Goal: Information Seeking & Learning: Learn about a topic

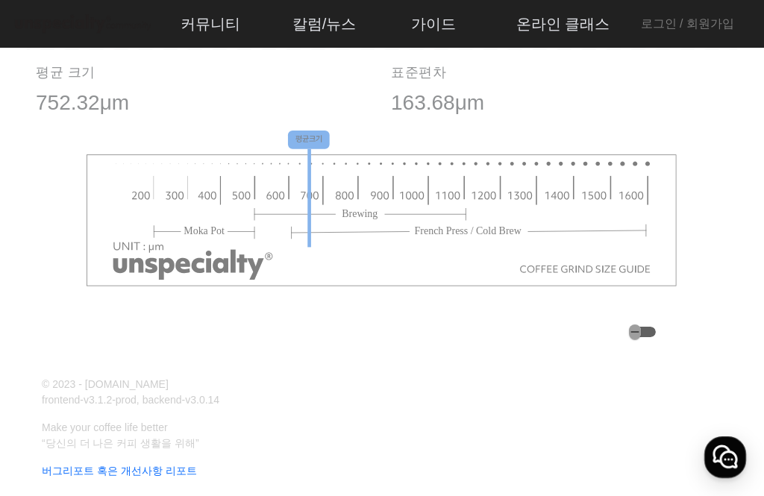
scroll to position [1831, 0]
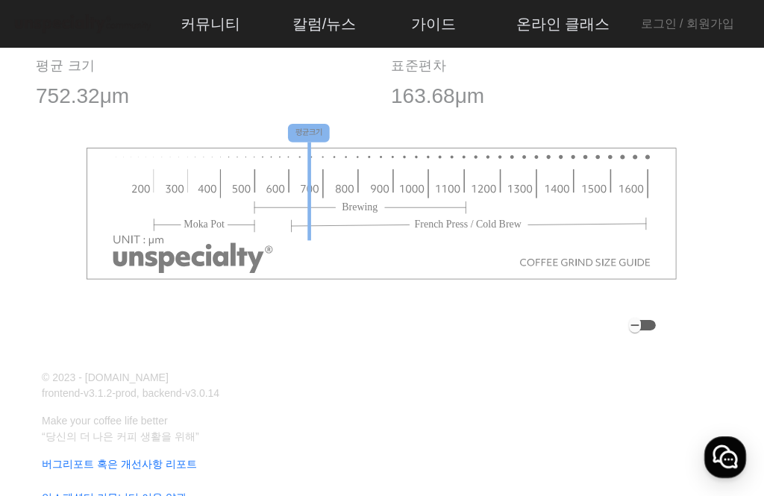
click at [656, 324] on div "button" at bounding box center [642, 325] width 27 height 10
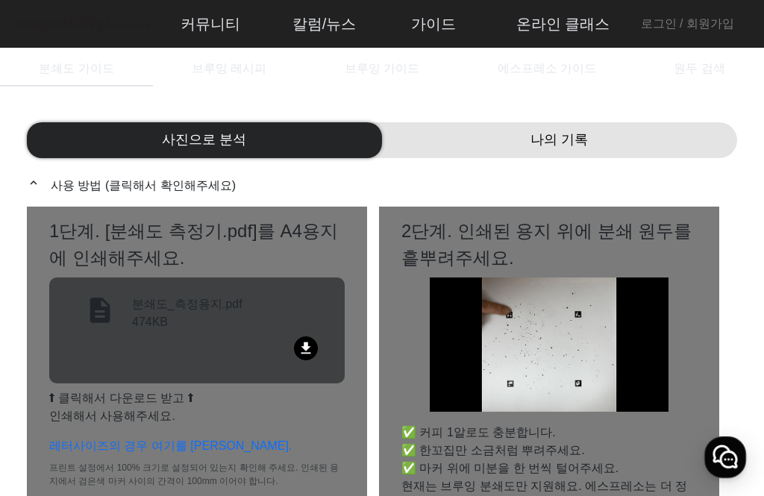
click at [712, 140] on div "나의 기록" at bounding box center [559, 140] width 355 height 36
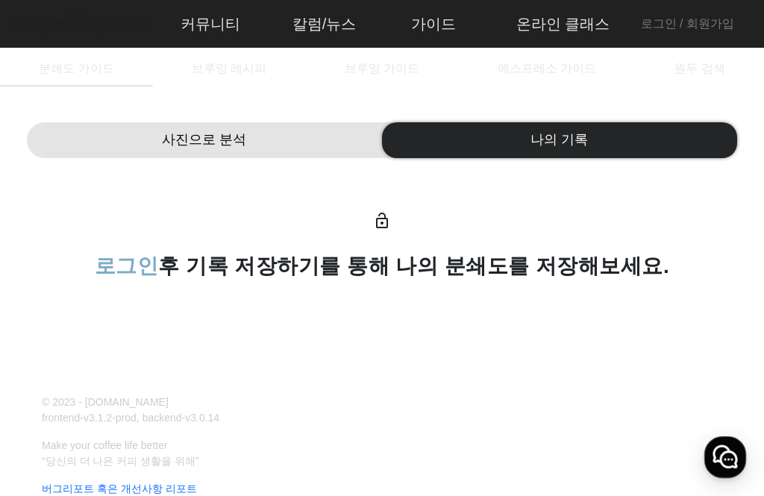
click at [155, 270] on span "로그인" at bounding box center [127, 265] width 64 height 23
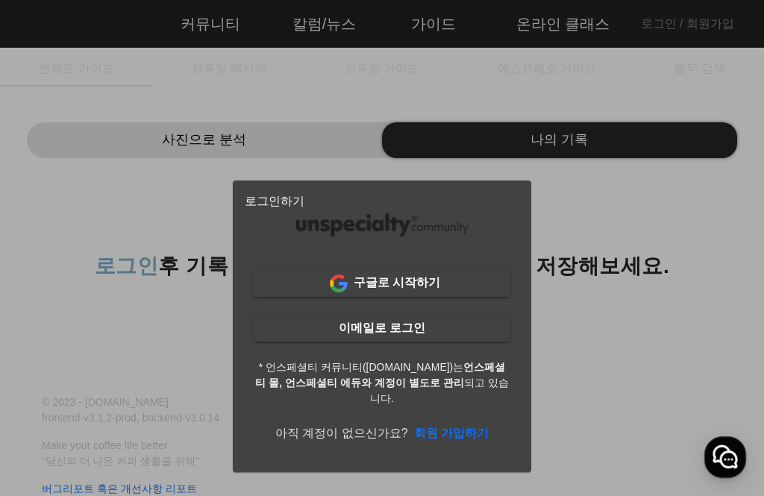
click at [487, 336] on span at bounding box center [382, 328] width 257 height 36
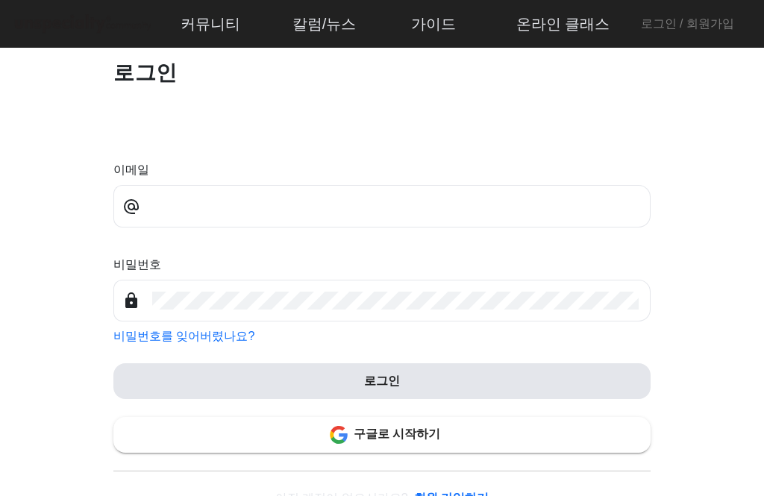
click at [174, 204] on input "email" at bounding box center [395, 207] width 486 height 18
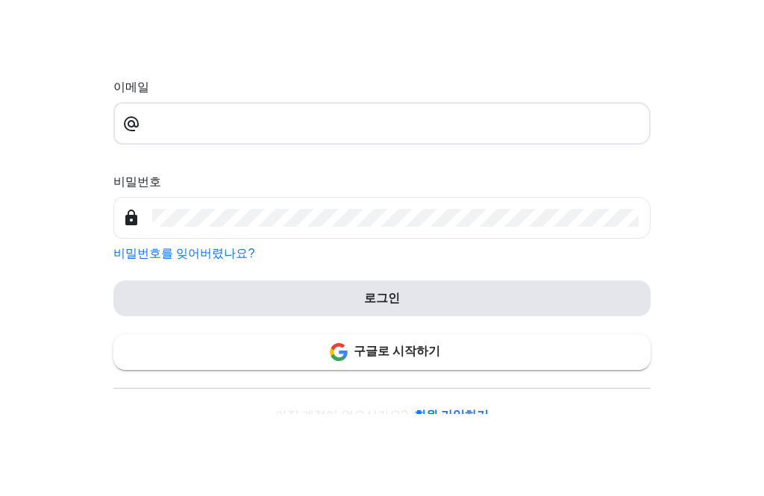
type input "**********"
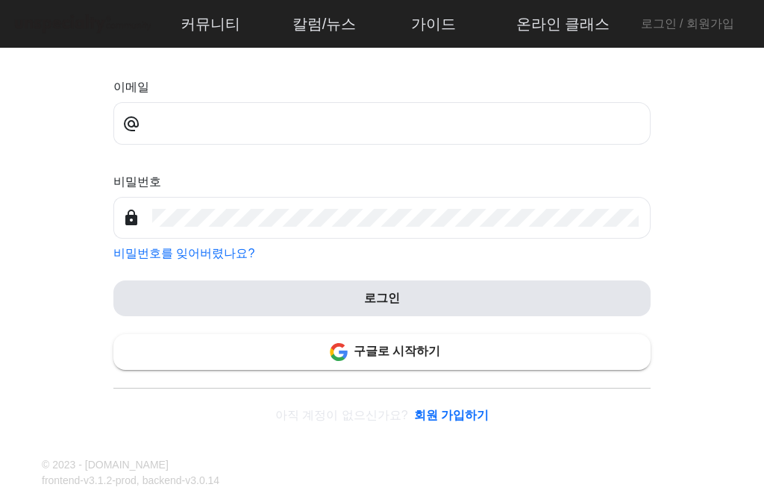
click at [587, 300] on span at bounding box center [381, 298] width 537 height 36
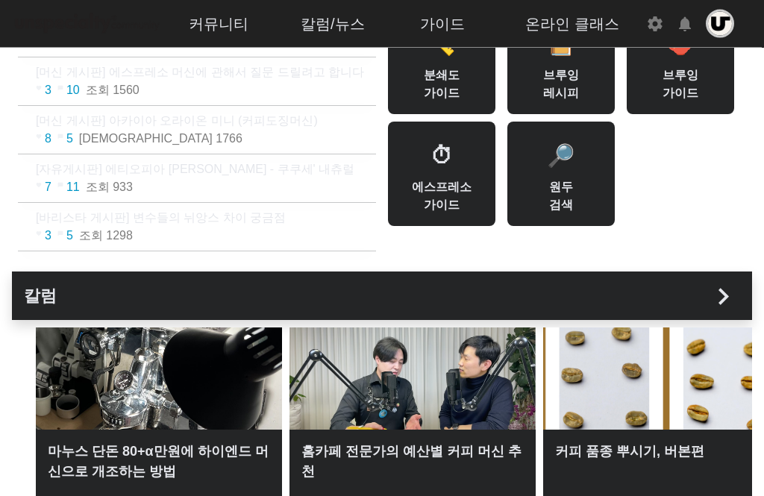
scroll to position [112, 0]
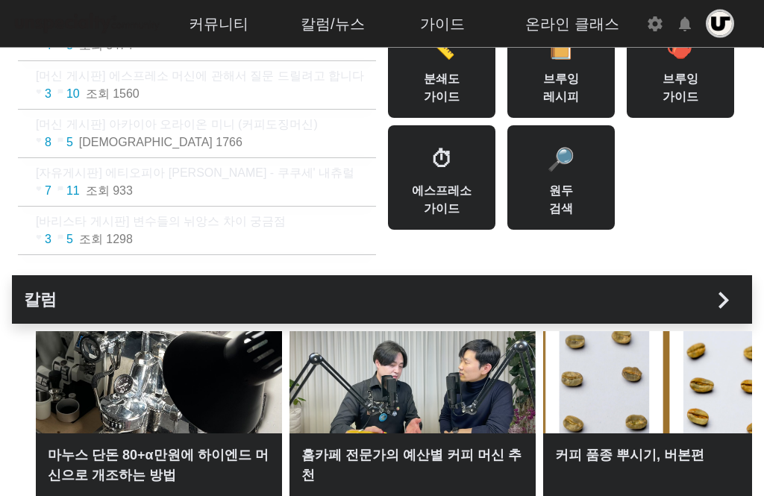
click at [462, 95] on div "📏 분쇄도 가이드" at bounding box center [441, 66] width 107 height 104
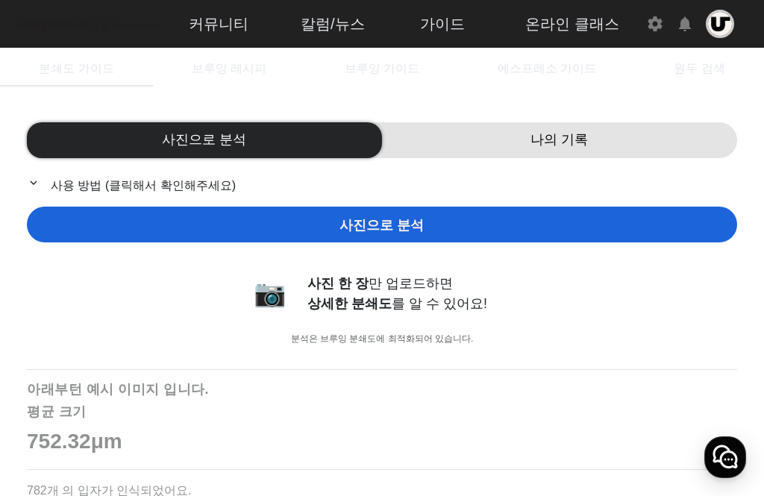
click at [693, 127] on div "나의 기록" at bounding box center [559, 140] width 355 height 36
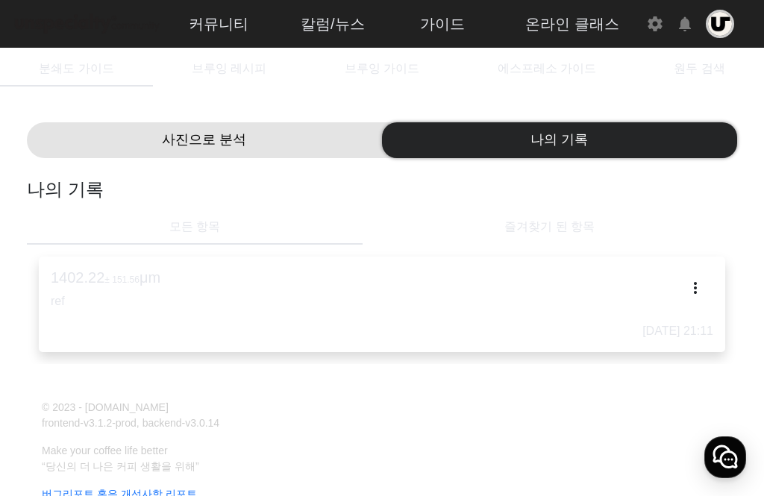
click at [636, 292] on p "ref" at bounding box center [382, 301] width 662 height 18
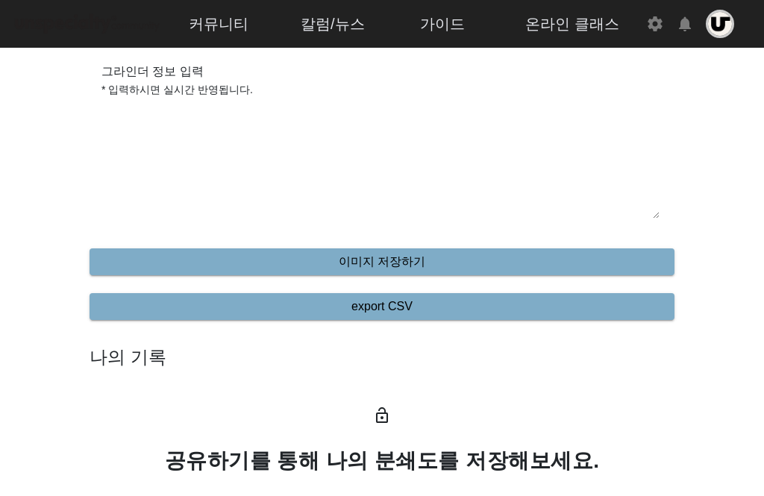
type textarea "***"
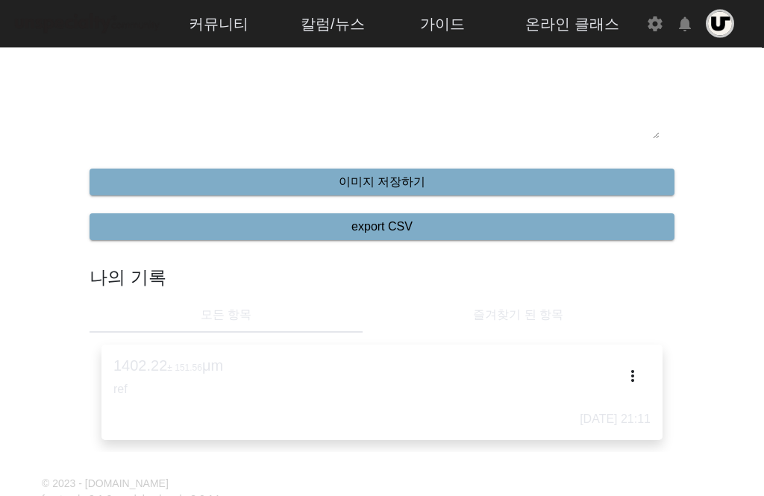
scroll to position [533, 0]
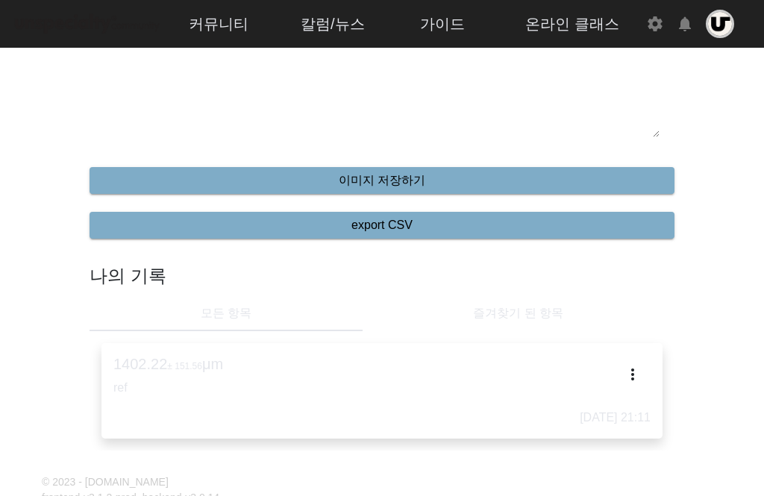
click at [606, 313] on div "즐겨찾기 된 항목" at bounding box center [519, 313] width 312 height 36
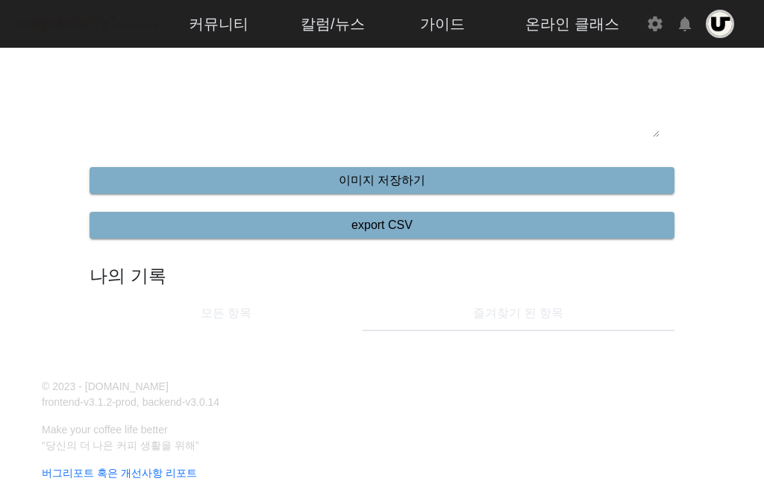
click at [171, 323] on div "모든 항목" at bounding box center [226, 313] width 273 height 36
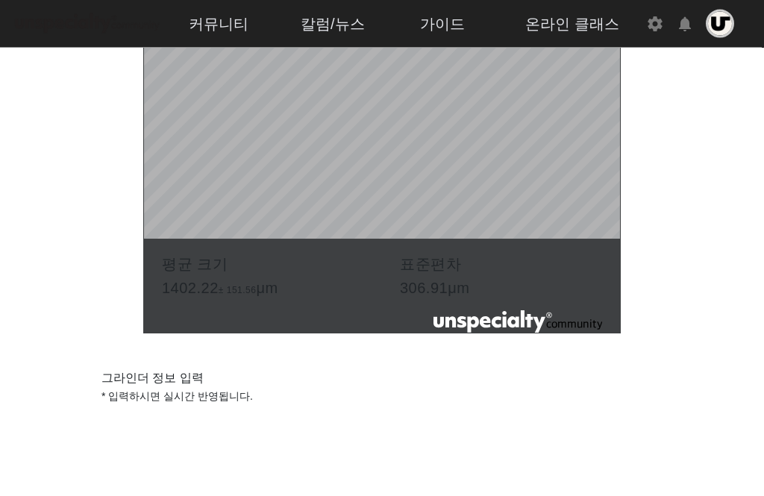
scroll to position [0, 0]
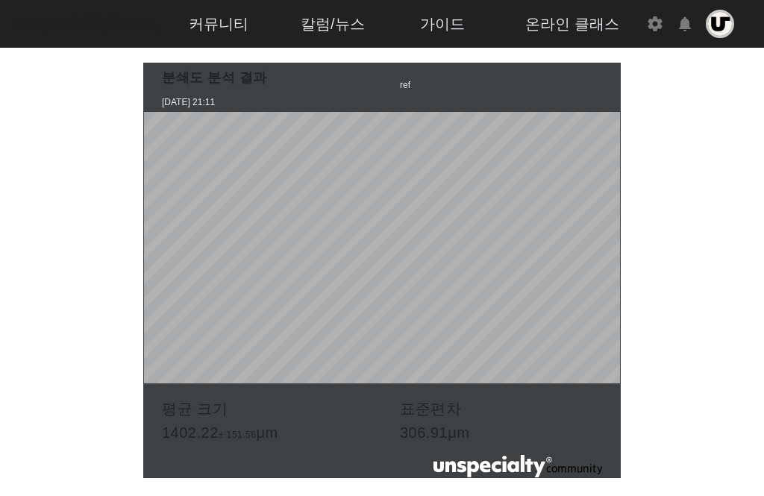
click at [43, 22] on img at bounding box center [87, 24] width 150 height 26
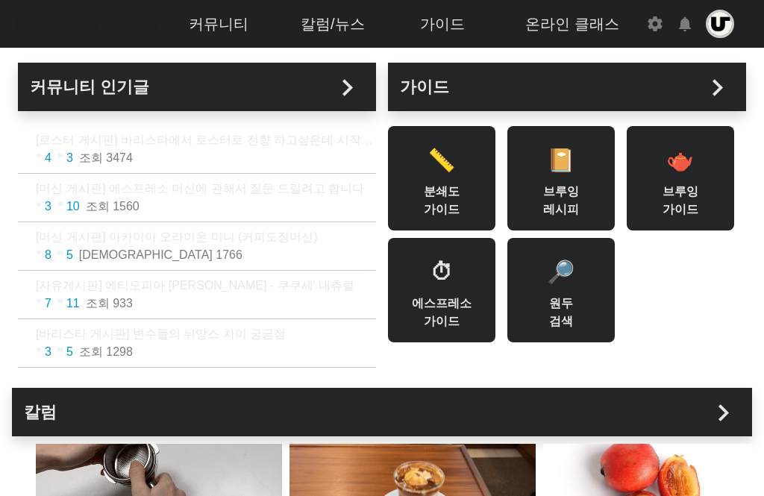
click at [73, 79] on h2 "커뮤니티 인기글 chevron_right" at bounding box center [197, 87] width 334 height 25
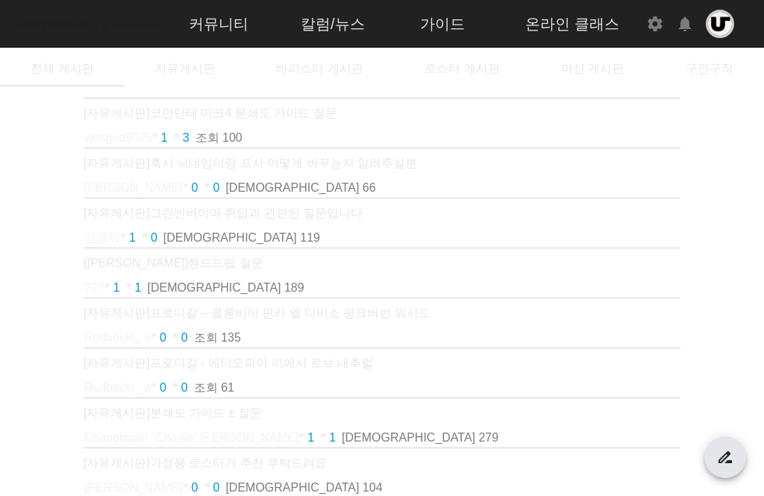
click at [729, 72] on span "구인구직" at bounding box center [710, 69] width 48 height 12
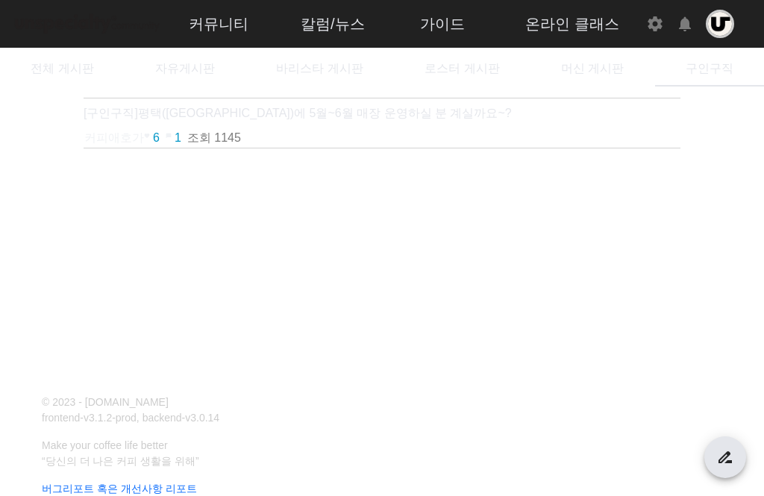
click at [611, 65] on span "머신 게시판" at bounding box center [592, 69] width 63 height 12
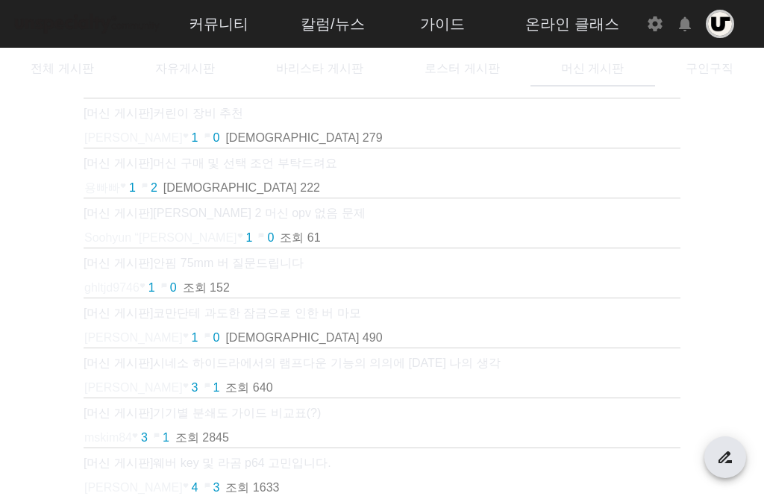
click at [598, 121] on p "[머신 게시판] [PERSON_NAME]이 장비 추천" at bounding box center [382, 113] width 597 height 18
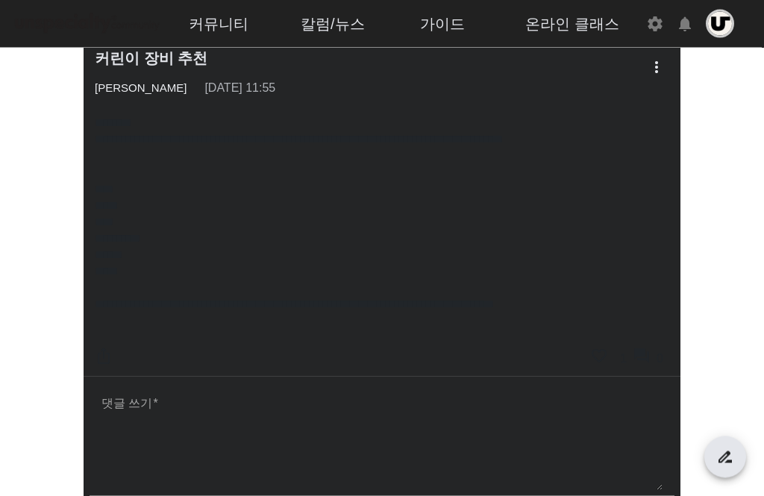
scroll to position [13, 0]
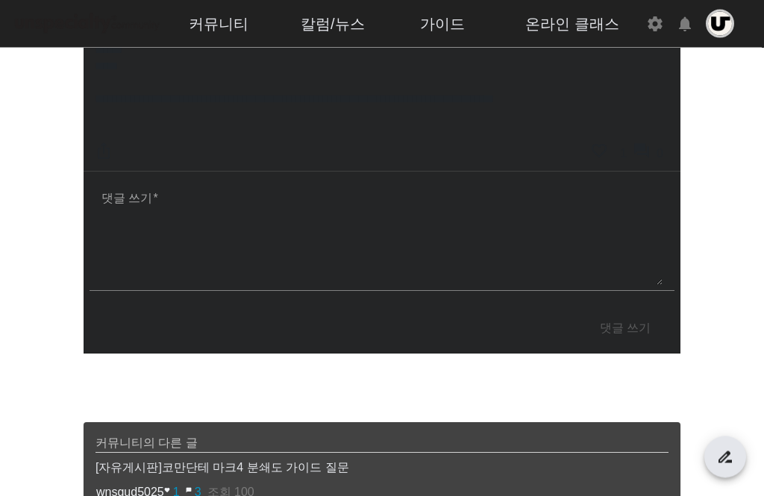
scroll to position [225, 0]
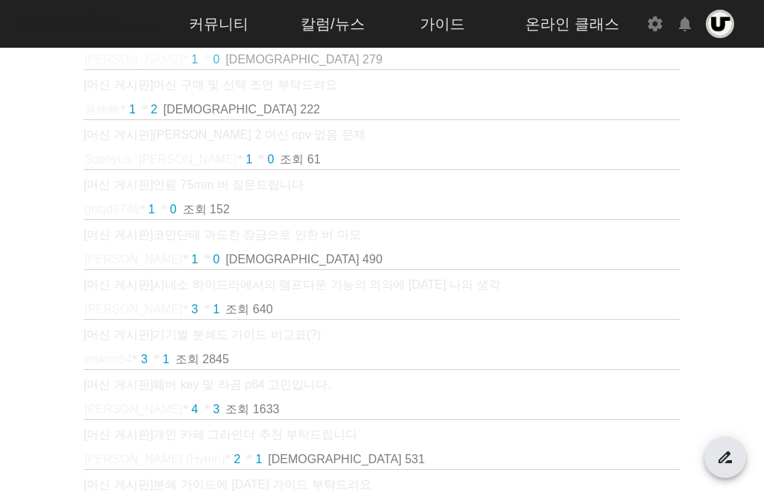
scroll to position [81, 0]
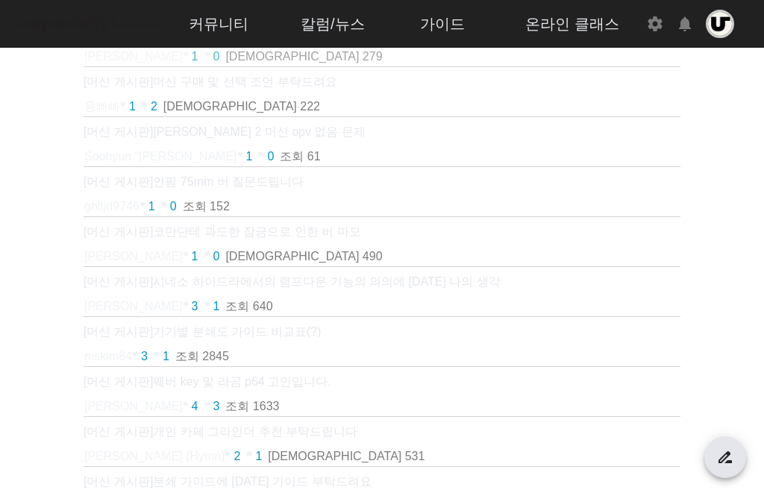
click at [119, 334] on span "[머신 게시판]" at bounding box center [118, 331] width 69 height 13
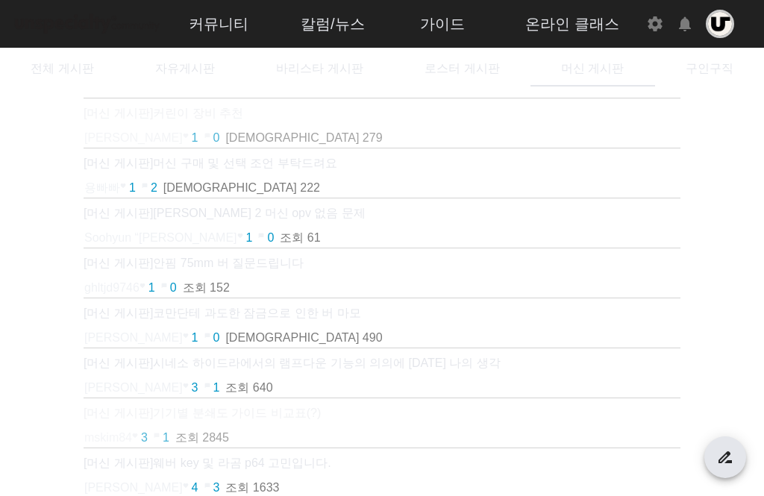
click at [51, 77] on span "전체 게시판" at bounding box center [62, 69] width 63 height 36
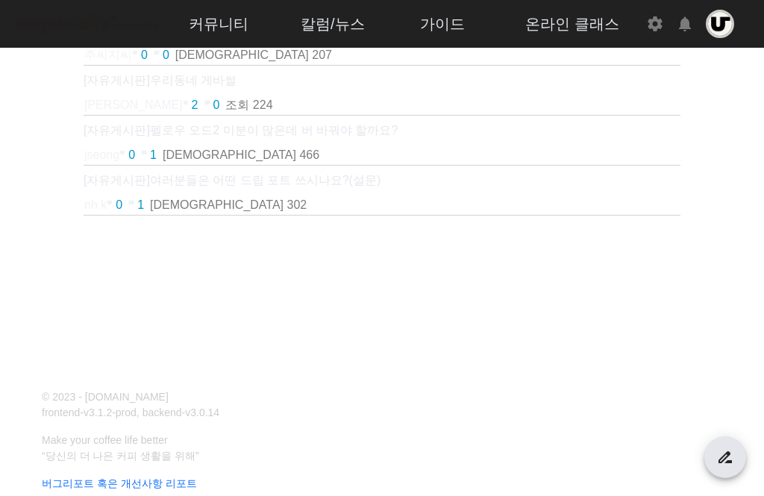
scroll to position [902, 0]
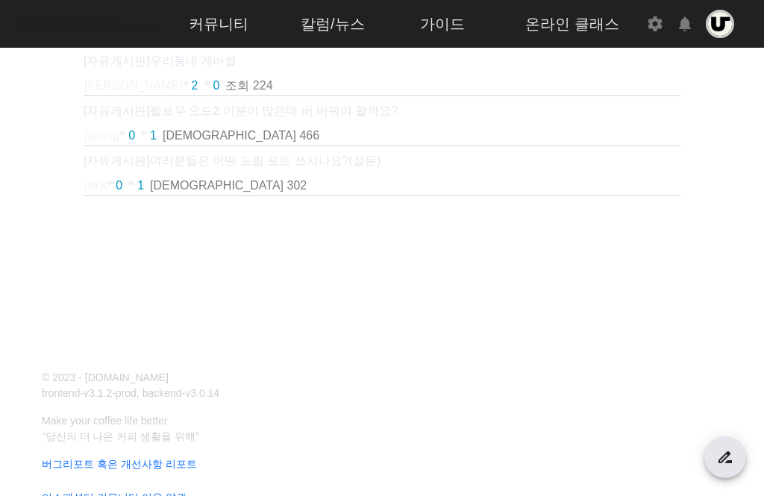
click at [454, 280] on input "search [제목+본문]으로 검색" at bounding box center [382, 284] width 275 height 18
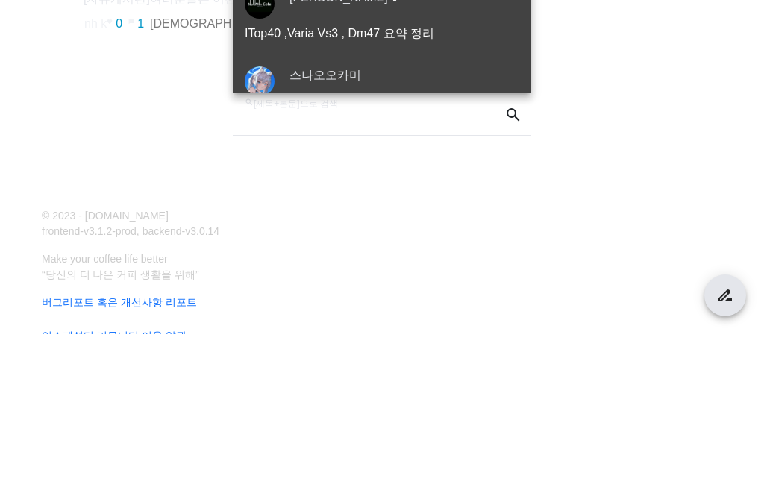
type input "***"
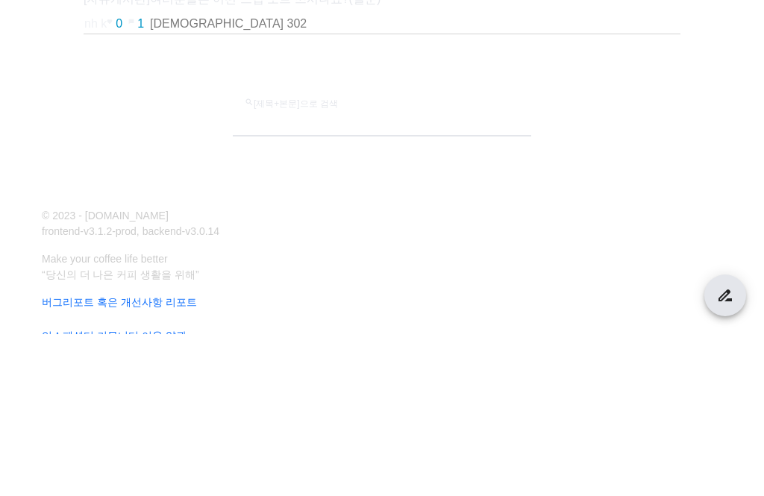
type input "*"
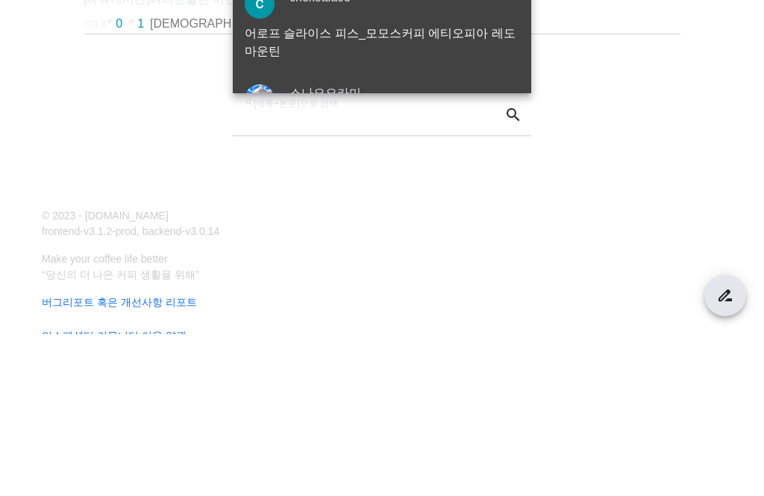
type input "****"
click at [512, 259] on span at bounding box center [513, 277] width 36 height 36
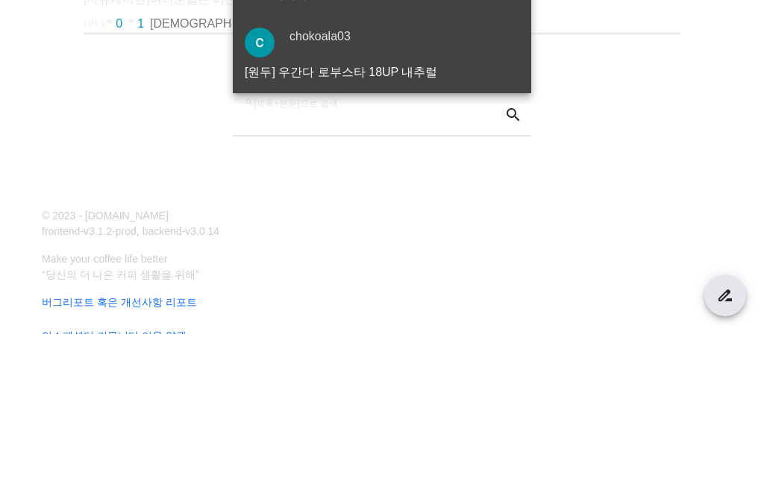
scroll to position [383, 0]
click at [415, 275] on input "****" at bounding box center [369, 284] width 248 height 18
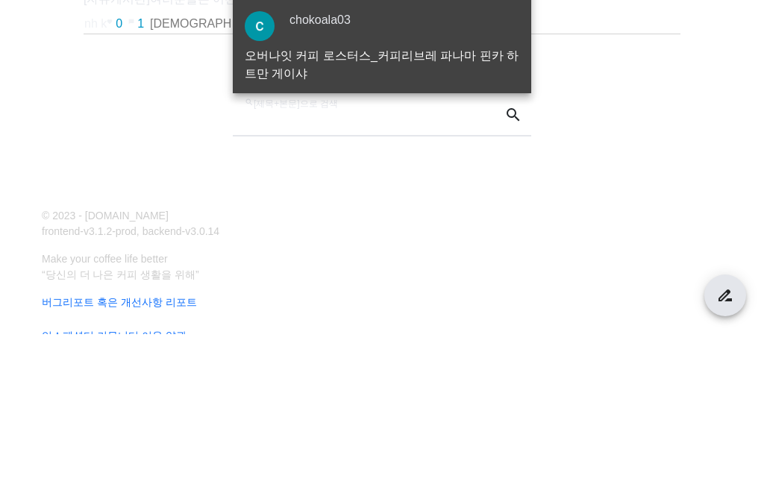
type input "*"
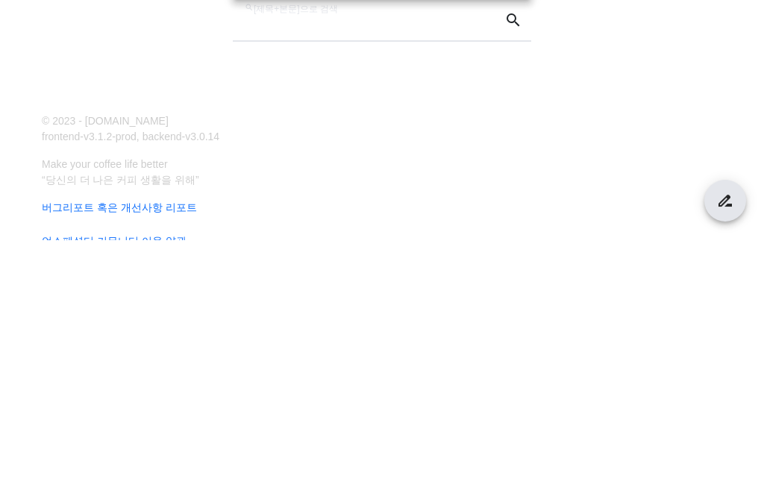
scroll to position [908, 0]
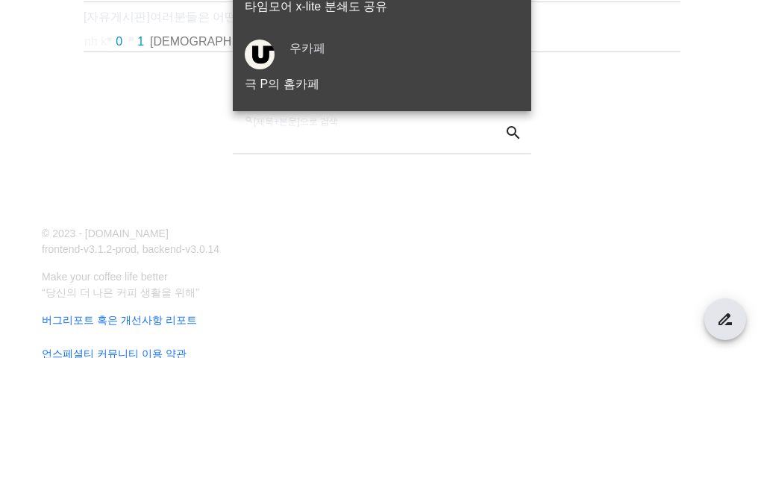
type input "****"
click at [511, 253] on span at bounding box center [513, 271] width 36 height 36
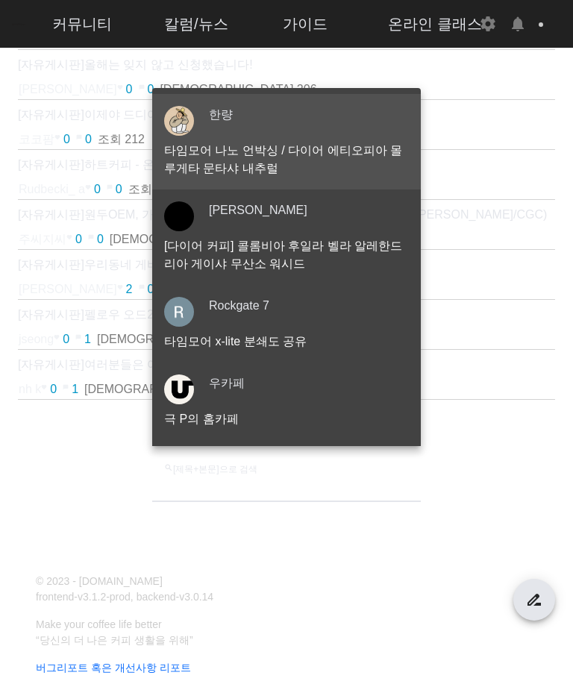
scroll to position [677, 0]
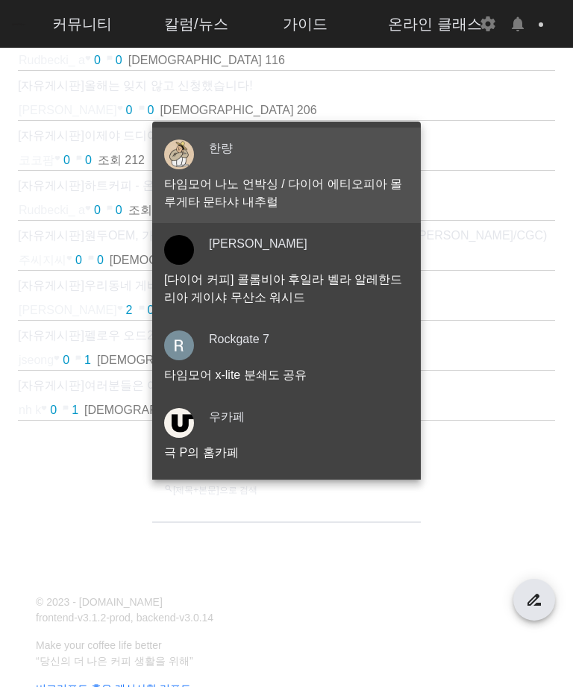
click at [361, 211] on p "타임모어 나노 언박싱 / 다이어 에티오피아 몰루게타 문타샤 내추럴" at bounding box center [286, 193] width 245 height 36
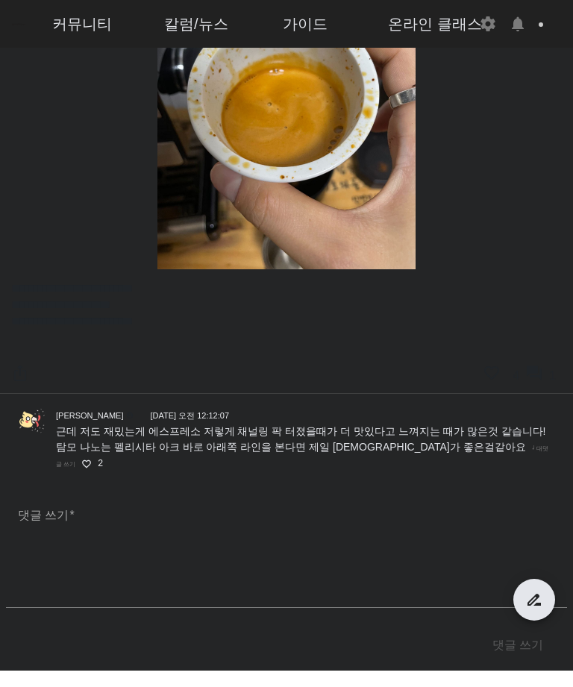
scroll to position [3546, 0]
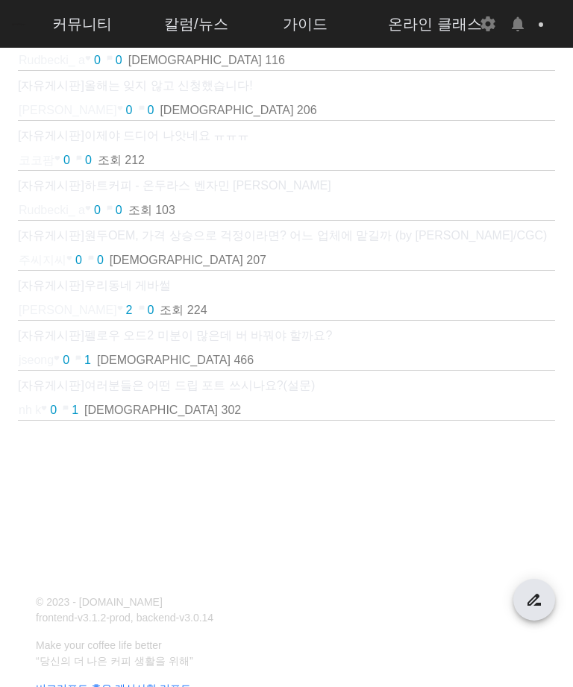
click at [184, 495] on input "search [제목+본문]으로 검색" at bounding box center [286, 508] width 245 height 18
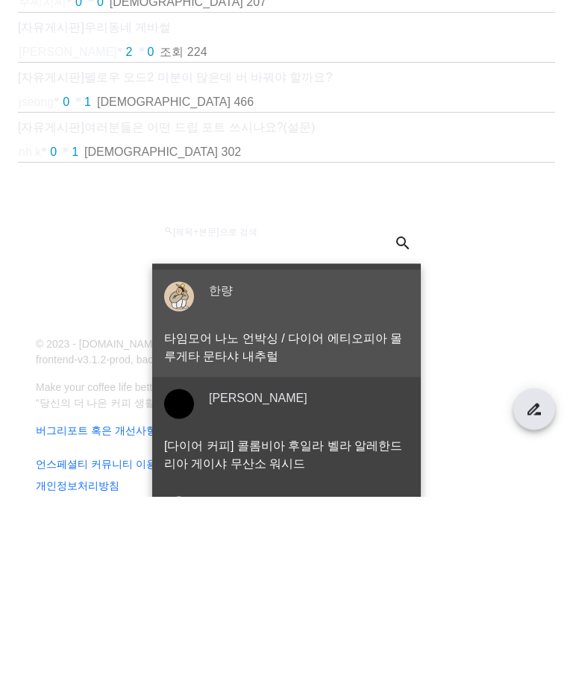
type input "****"
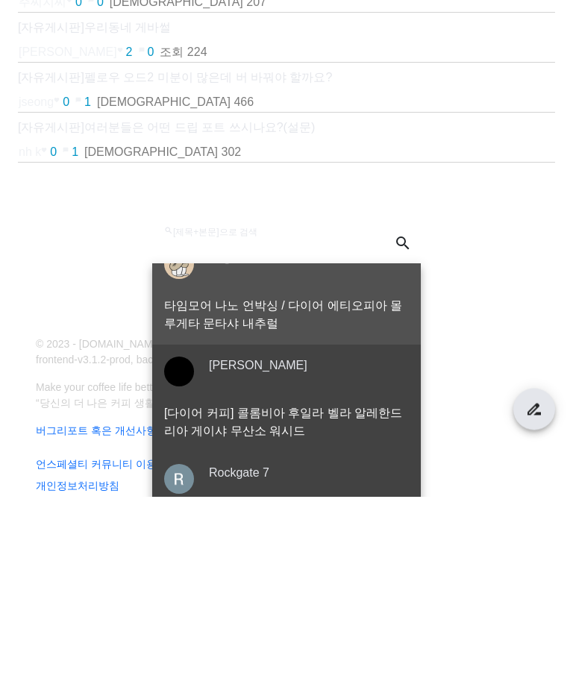
scroll to position [759, 0]
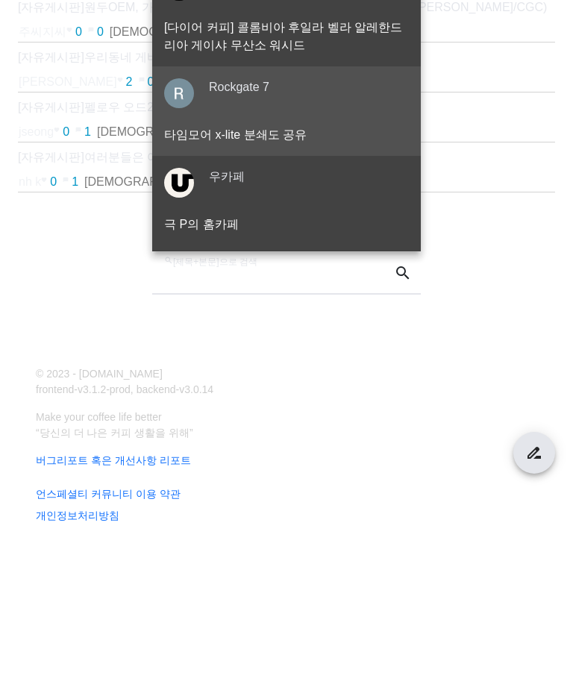
click at [369, 225] on div "Rockgate 7" at bounding box center [304, 246] width 209 height 42
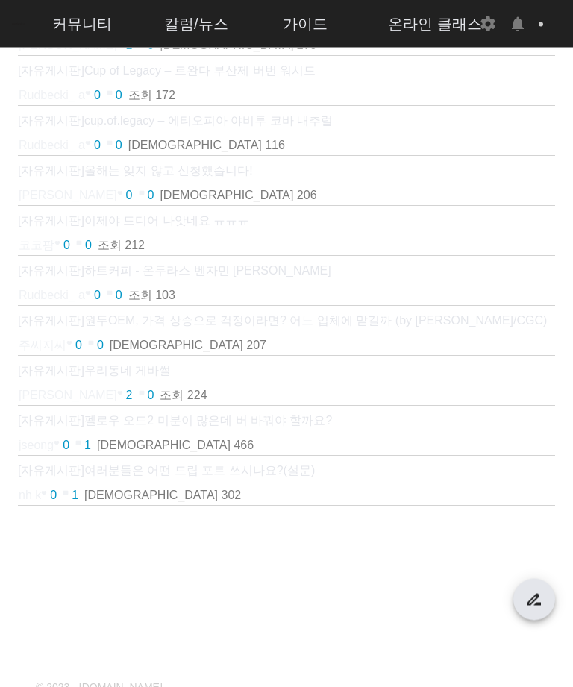
scroll to position [711, 0]
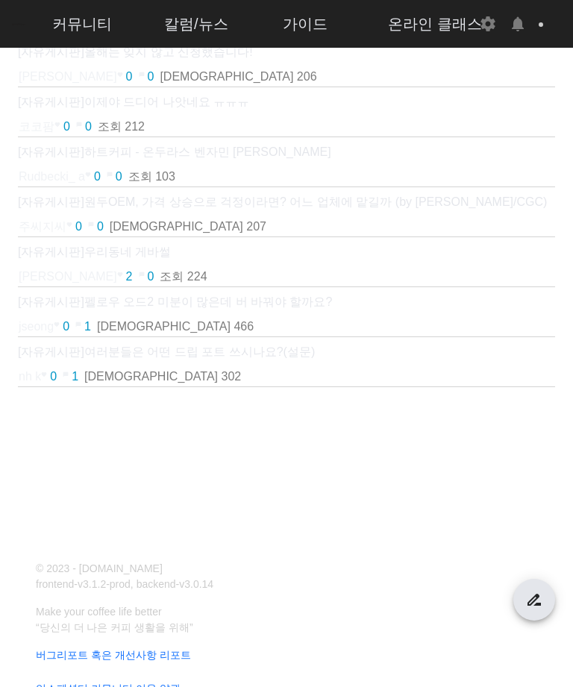
click at [211, 472] on mat-label "search [제목+본문]으로 검색" at bounding box center [226, 467] width 125 height 13
click at [211, 472] on input "search [제목+본문]으로 검색" at bounding box center [286, 474] width 245 height 18
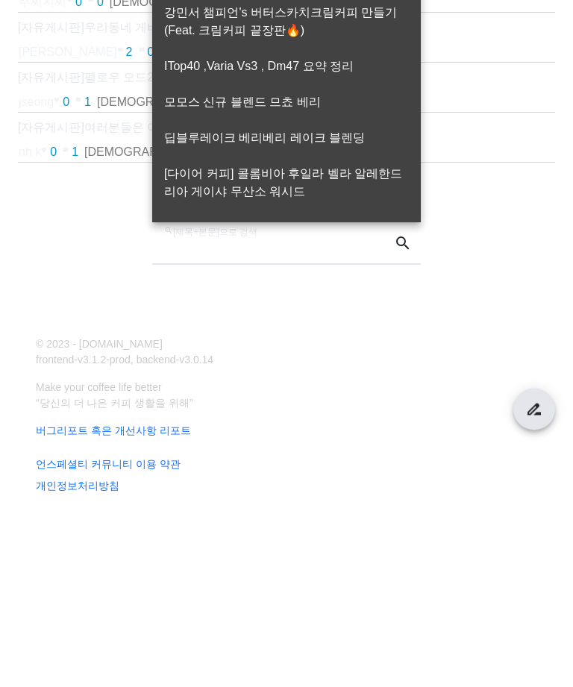
type input "***"
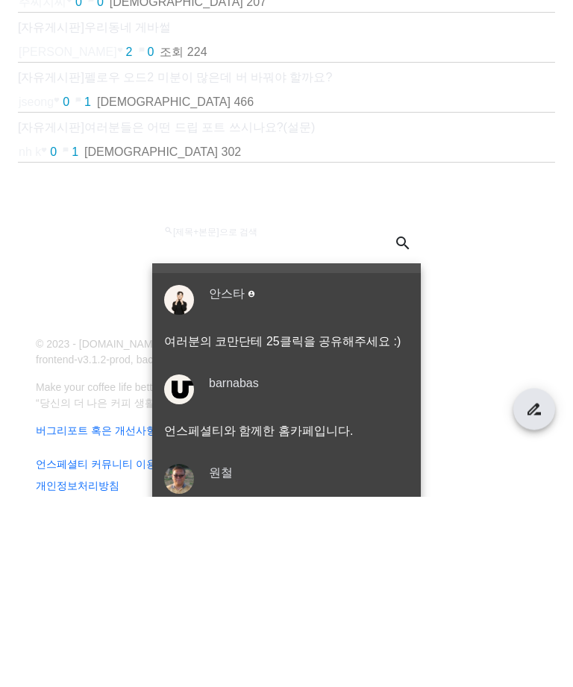
scroll to position [759, 0]
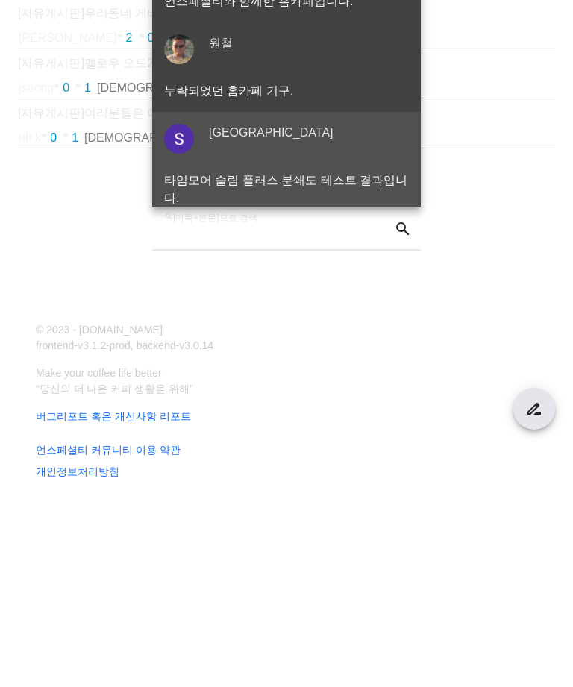
click at [383, 363] on p "타임모어 슬림 플러스 분쇄도 테스트 결과입니다." at bounding box center [286, 381] width 245 height 36
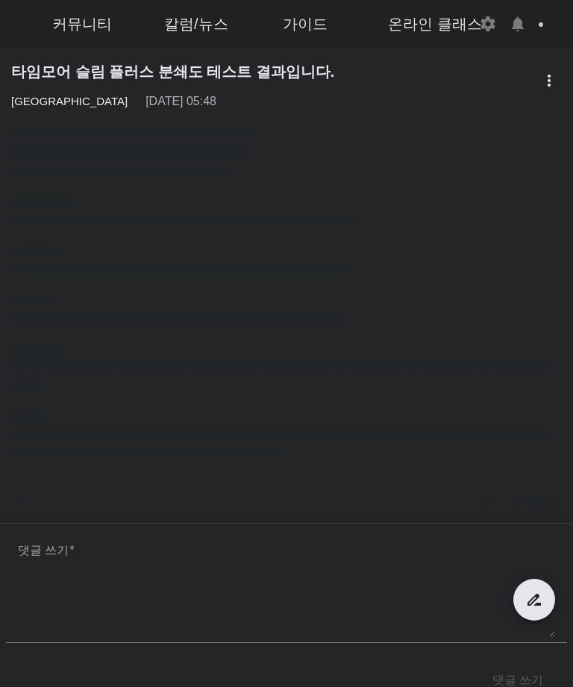
click at [563, 34] on mat-toolbar "커뮤니티 ▼ 자유게시판 바리스타 게시판 로스터 게시판 머신 게시판 구인구직 칼럼/뉴스 ▼ 칼럼 주요 이벤트 옥션정보 자료실 가이드 ▼ 분쇄도 …" at bounding box center [286, 24] width 573 height 48
click at [16, 28] on img at bounding box center [18, 24] width 13 height 26
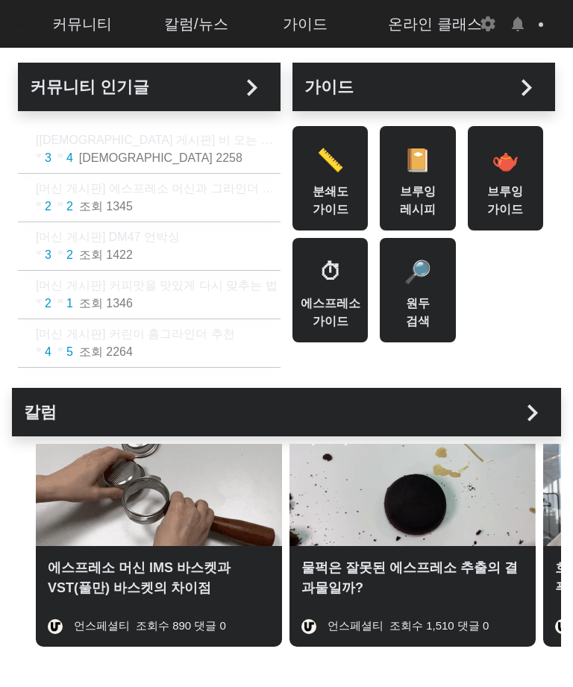
click at [427, 193] on div "📔 브루잉 레시피" at bounding box center [417, 178] width 75 height 104
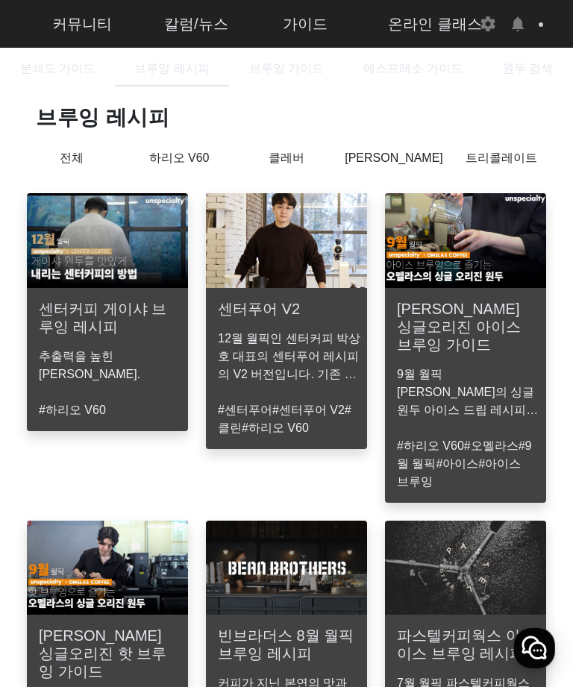
click at [500, 322] on h3 "[PERSON_NAME] 싱글오리진 아이스 브루잉 가이드" at bounding box center [465, 327] width 137 height 54
